Goal: Navigation & Orientation: Find specific page/section

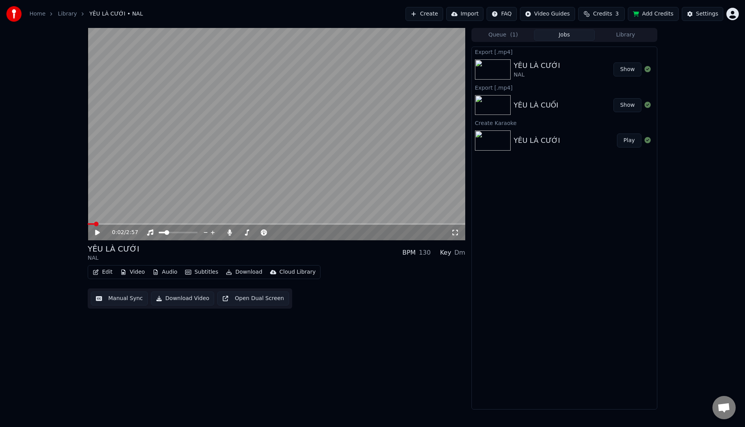
click at [52, 16] on icon "breadcrumb" at bounding box center [50, 13] width 5 height 5
click at [58, 16] on link "Library" at bounding box center [67, 14] width 19 height 8
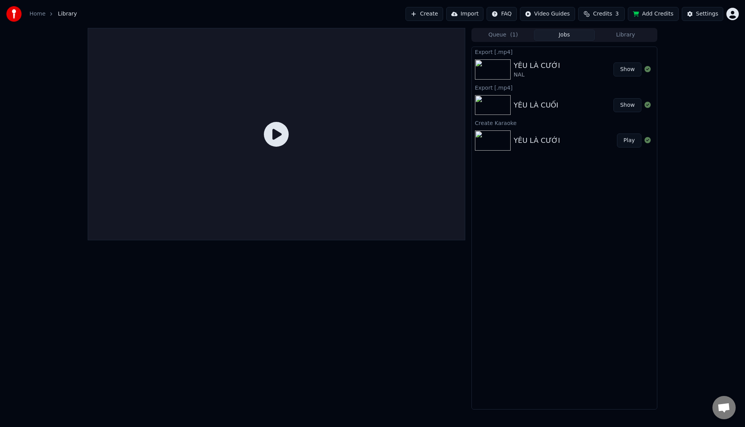
click at [34, 16] on link "Home" at bounding box center [37, 14] width 16 height 8
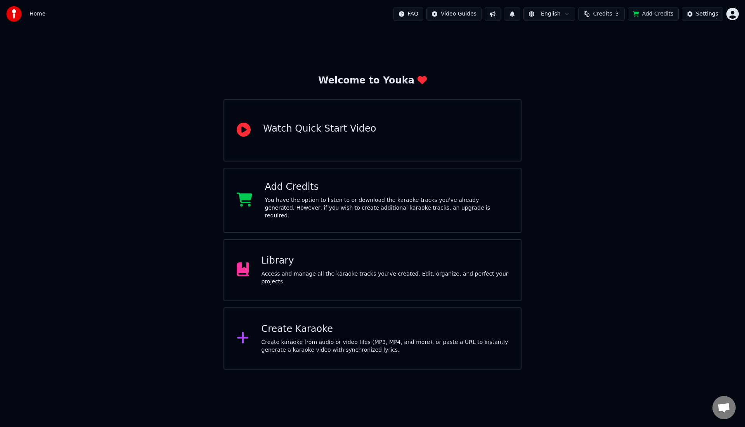
click at [296, 273] on div "Access and manage all the karaoke tracks you’ve created. Edit, organize, and pe…" at bounding box center [384, 278] width 247 height 16
